Goal: Find specific page/section: Find specific page/section

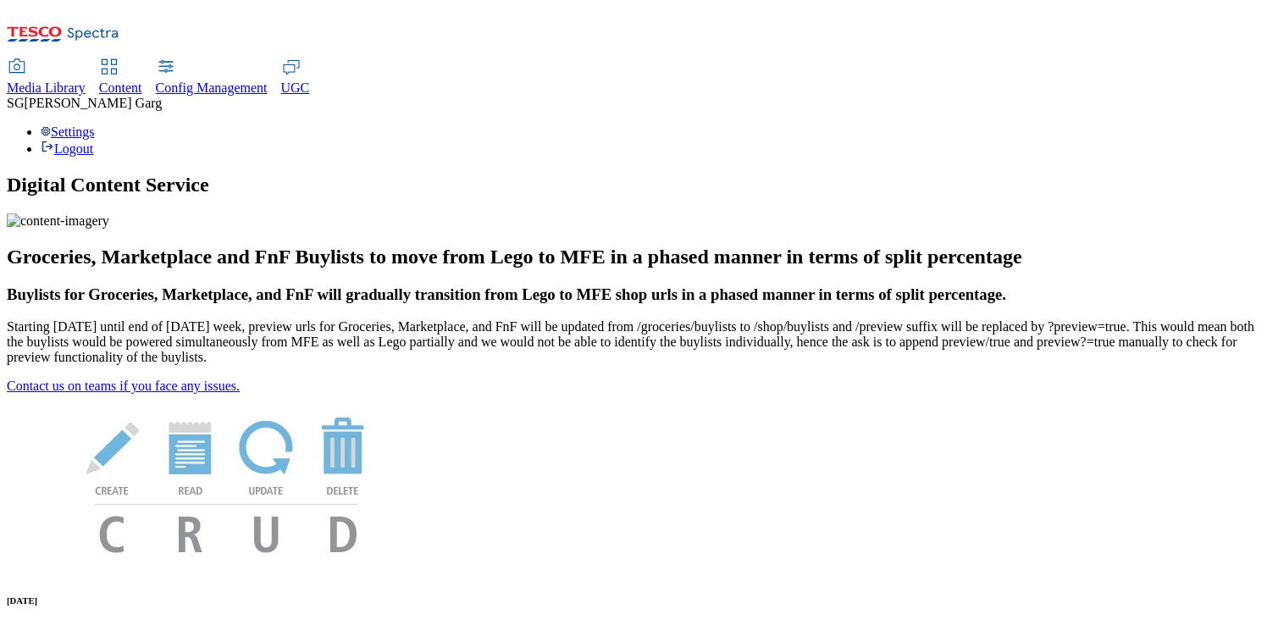
click at [142, 80] on div "Content" at bounding box center [120, 87] width 43 height 15
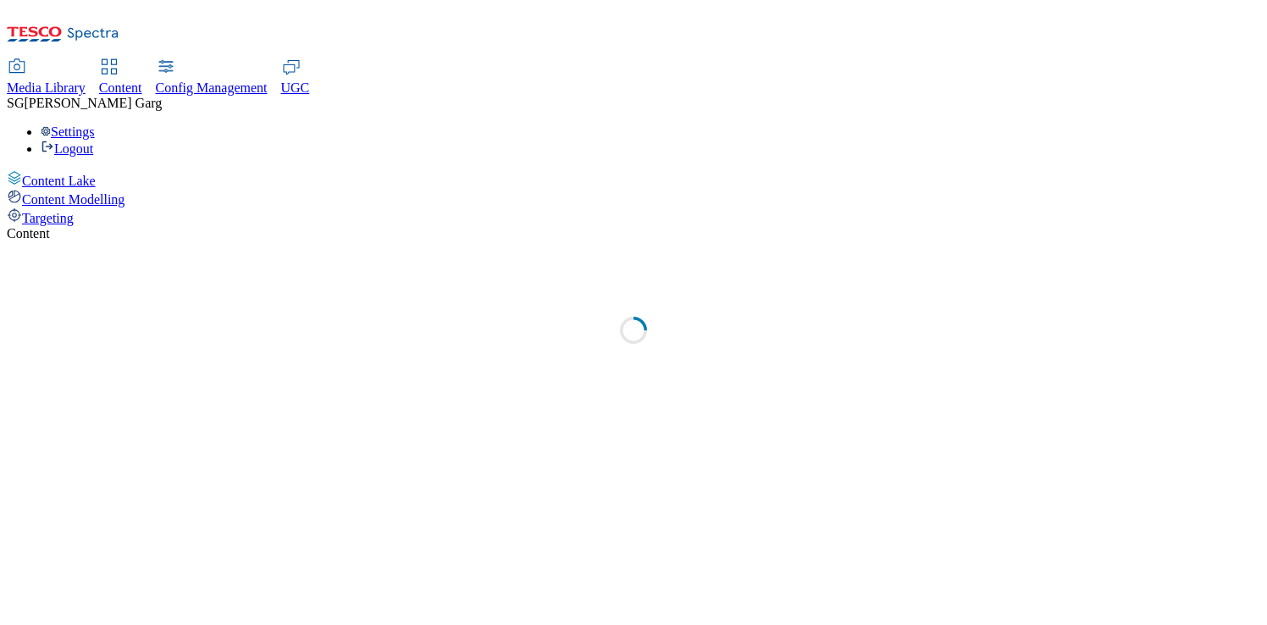
select select "group-comms"
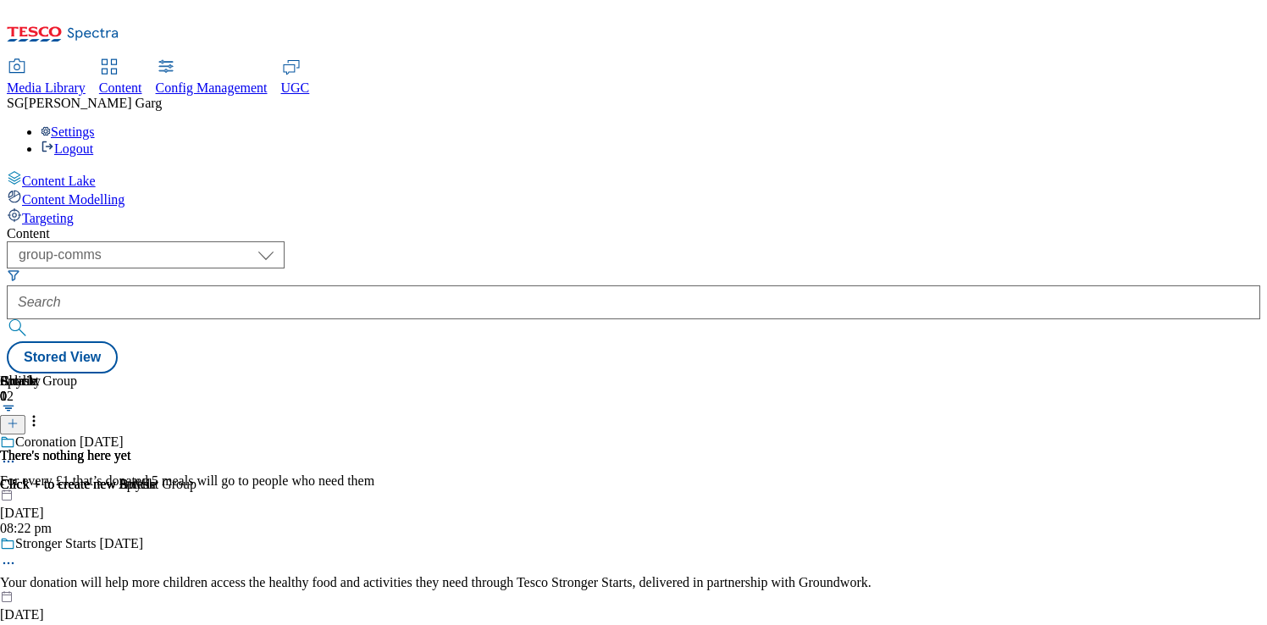
click at [124, 208] on div "Targeting" at bounding box center [634, 217] width 1254 height 19
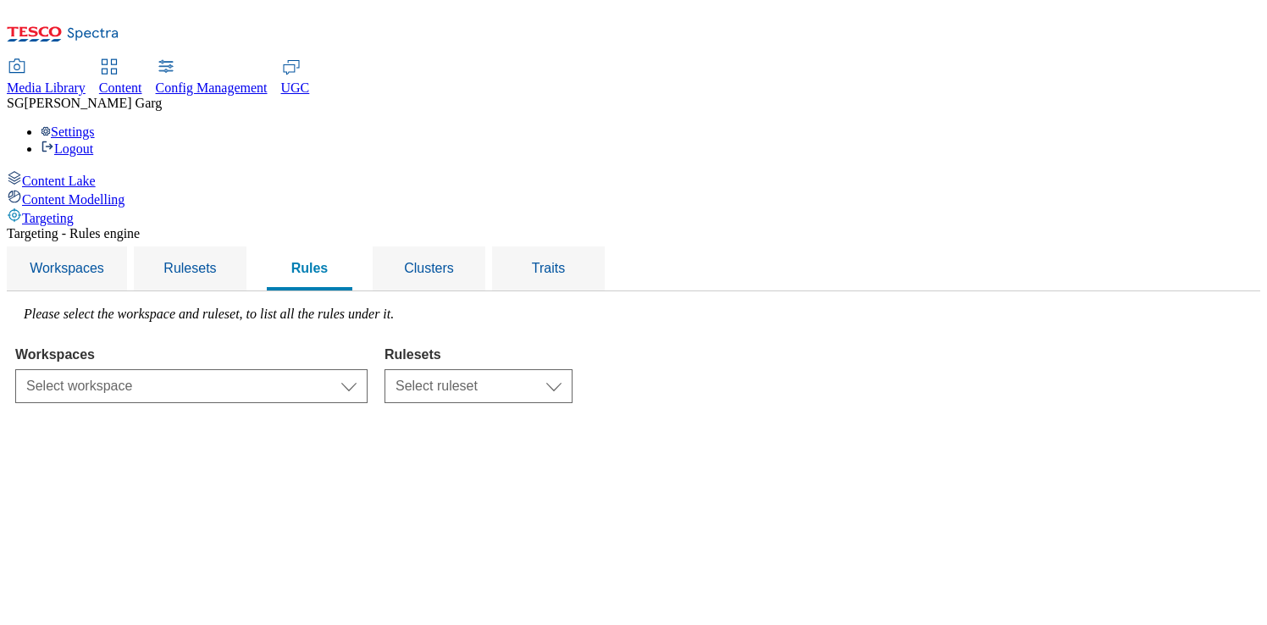
click at [141, 170] on div "Content Lake" at bounding box center [634, 179] width 1254 height 19
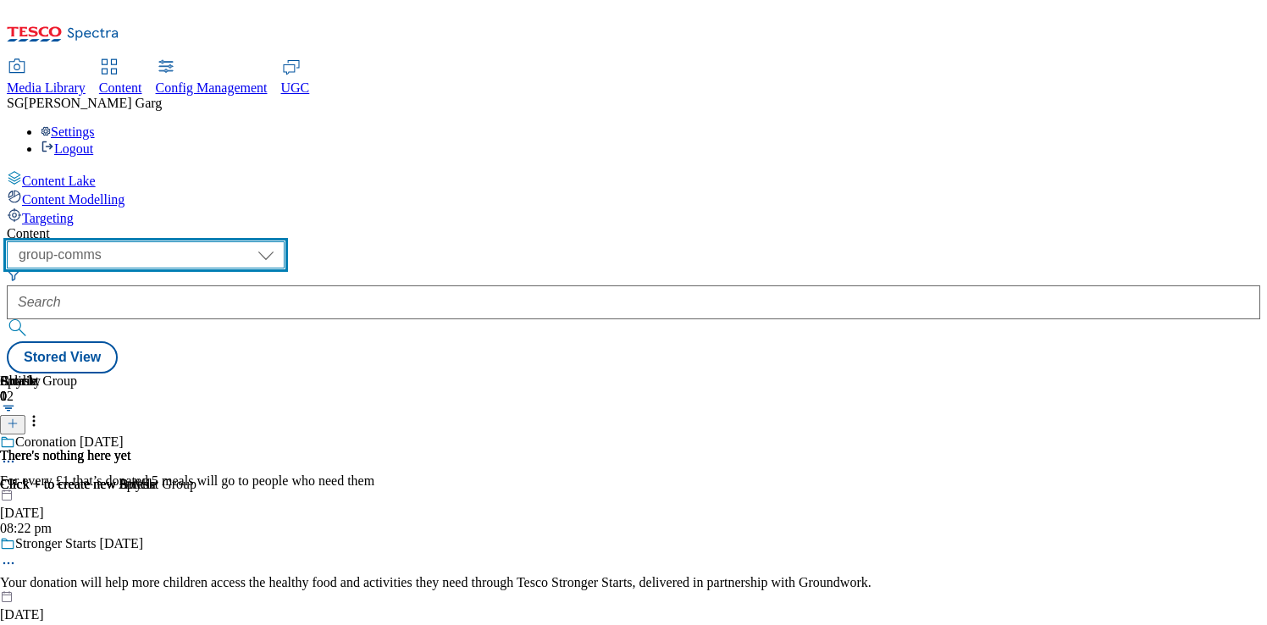
click at [285, 241] on select "dotcom-cz dotcom-hu dotcom-sk fnf-uk ghs-roi ghs-uk group-comms ighs-cz ighs-hu…" at bounding box center [146, 254] width 278 height 27
select select "phones-uk"
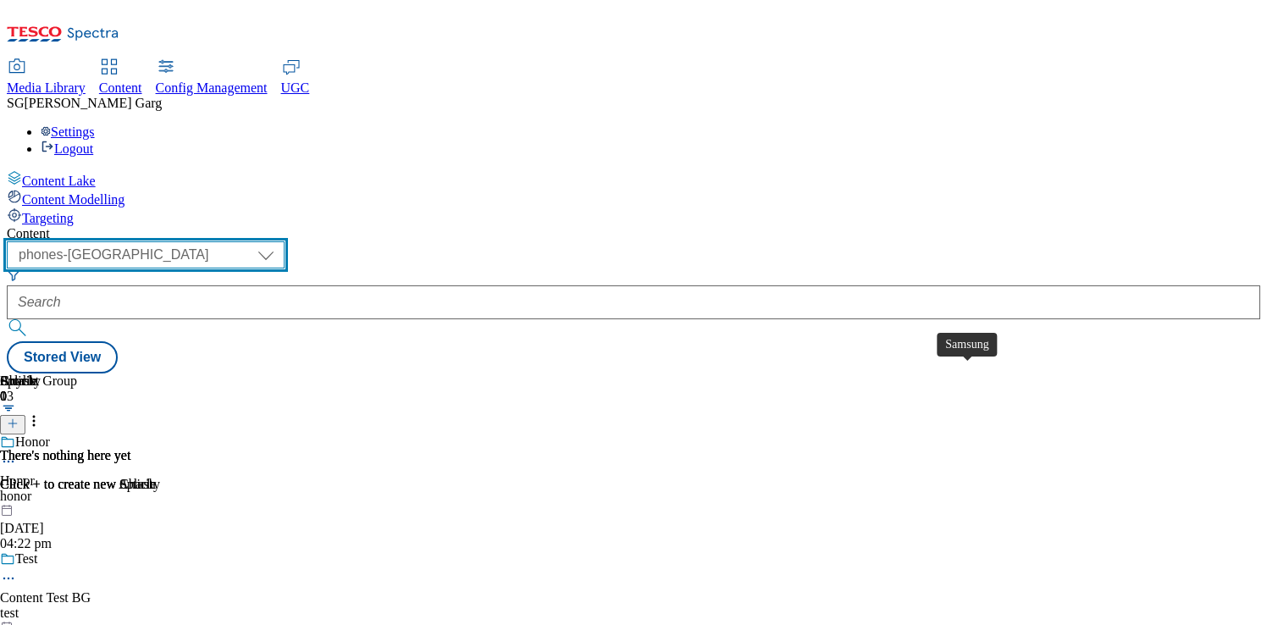
scroll to position [1330, 0]
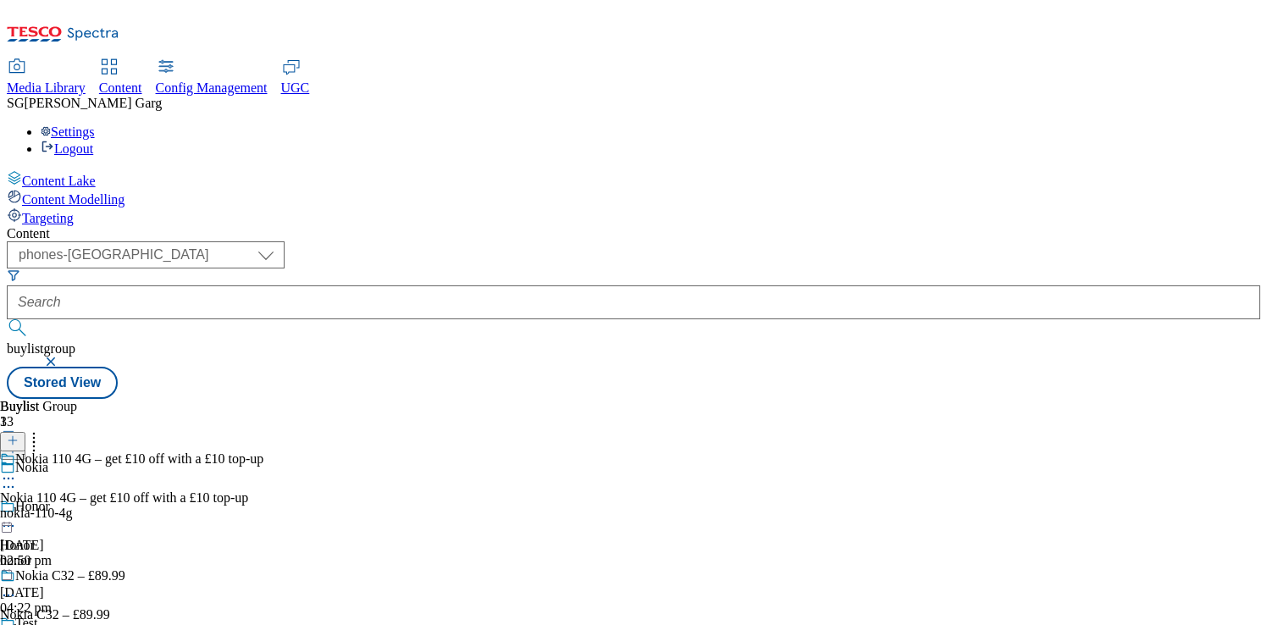
click at [263, 506] on div "nokia-110-4g" at bounding box center [131, 513] width 263 height 15
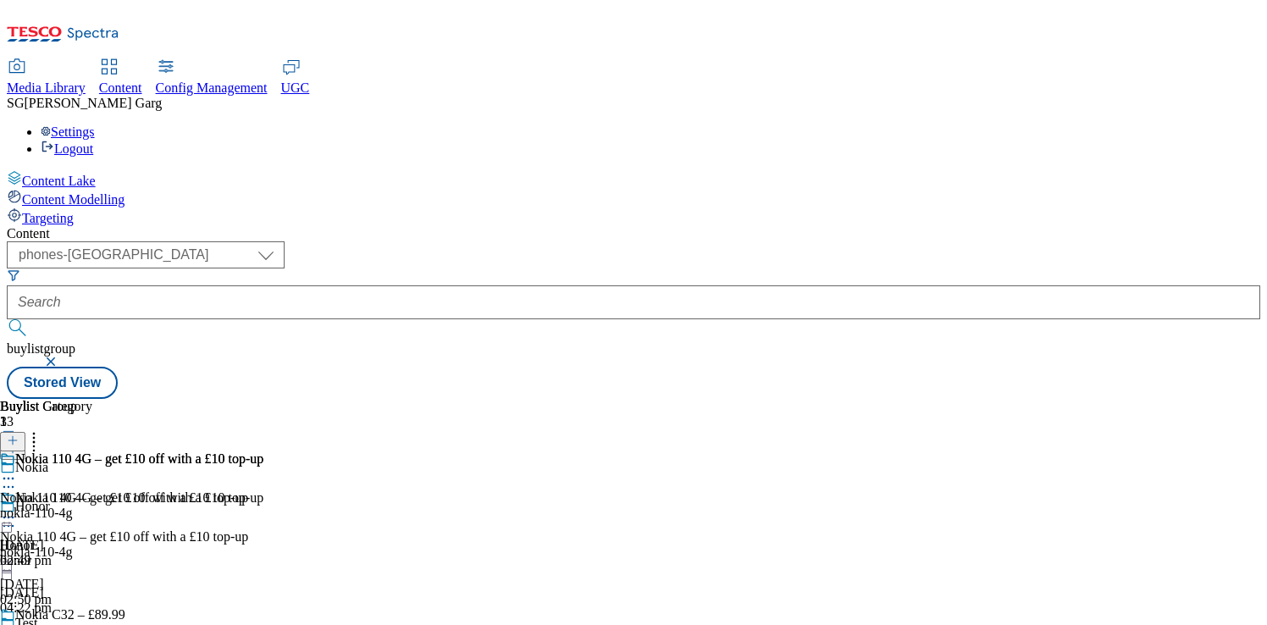
click at [263, 506] on div "nokia-110-4g" at bounding box center [131, 513] width 263 height 15
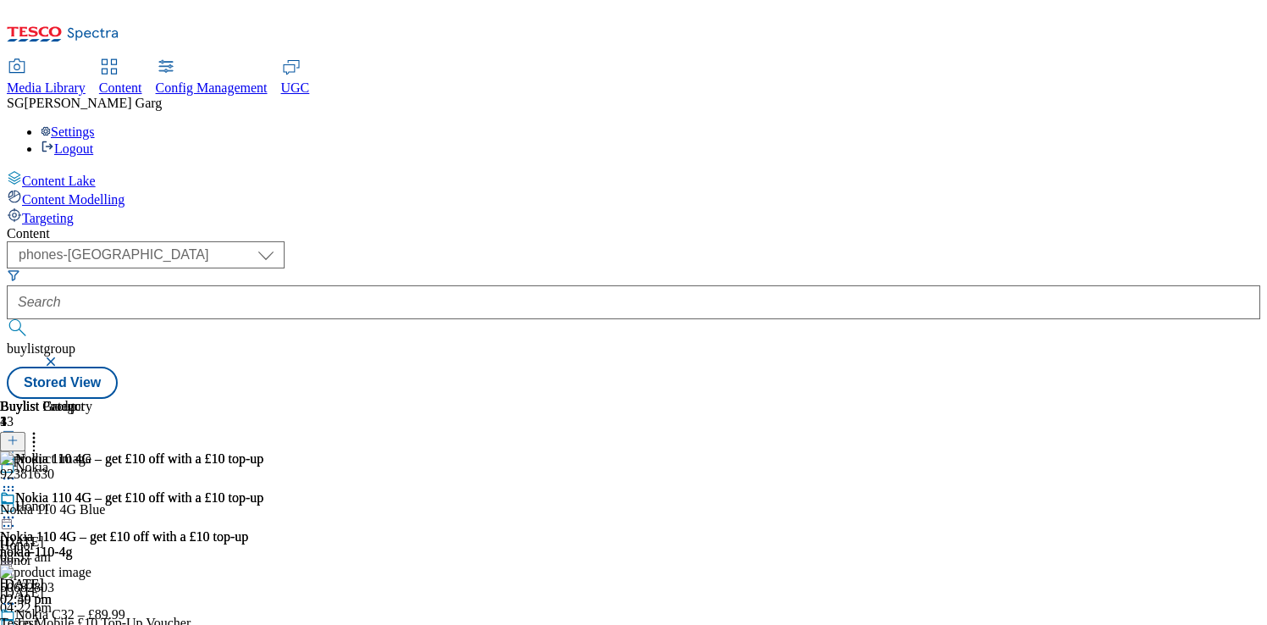
scroll to position [0, 53]
click at [17, 509] on icon at bounding box center [8, 517] width 17 height 17
